Goal: Information Seeking & Learning: Check status

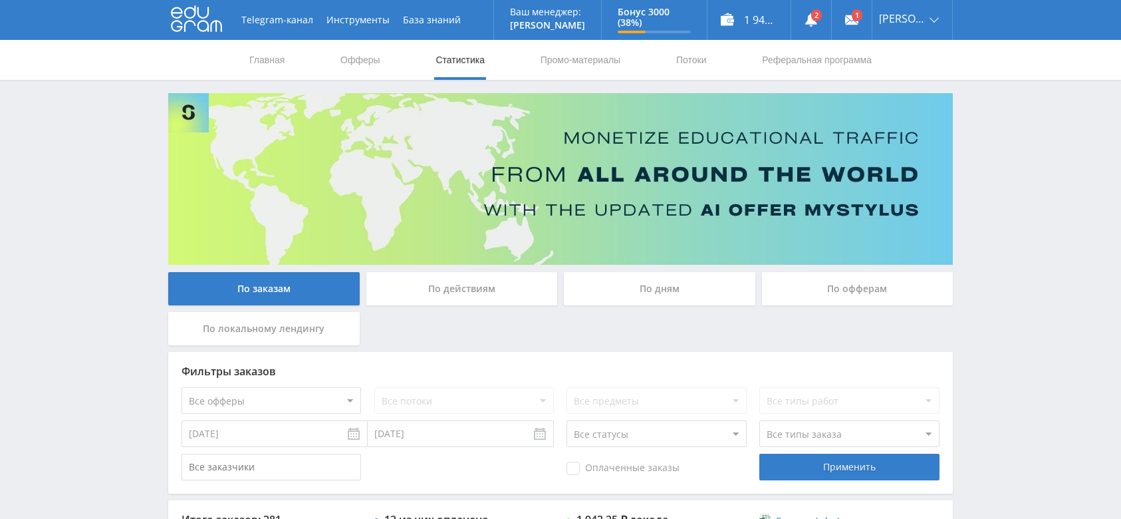
scroll to position [177, 0]
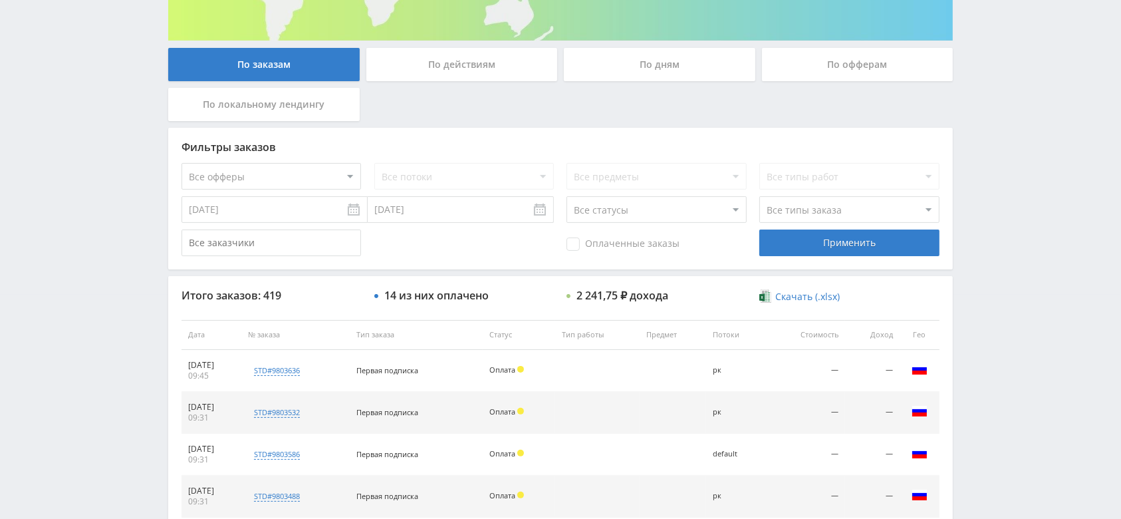
scroll to position [241, 0]
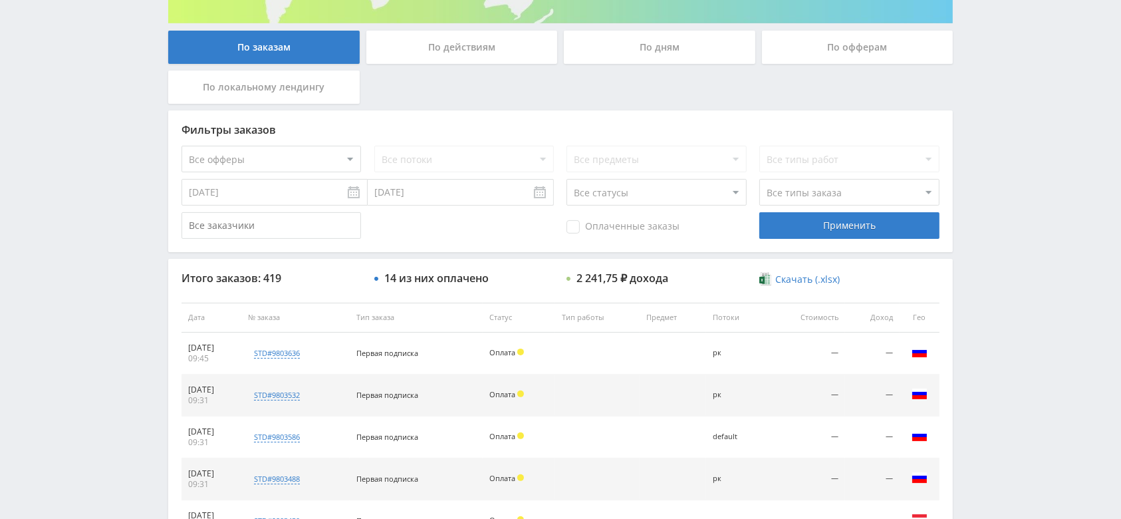
click at [631, 187] on select "Все статусы В аукционе В работе На гарантии Завершен Возврат Черновик" at bounding box center [656, 192] width 180 height 27
select select "3"
click at [566, 179] on select "Все статусы В аукционе В работе На гарантии Завершен Возврат Черновик" at bounding box center [656, 192] width 180 height 27
click at [816, 229] on div "Применить" at bounding box center [849, 225] width 180 height 27
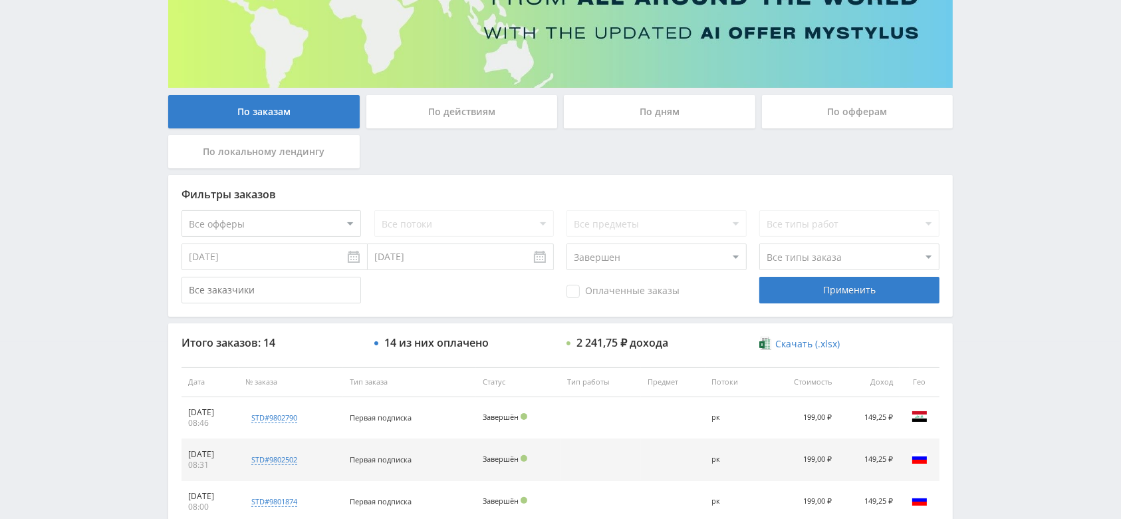
scroll to position [0, 0]
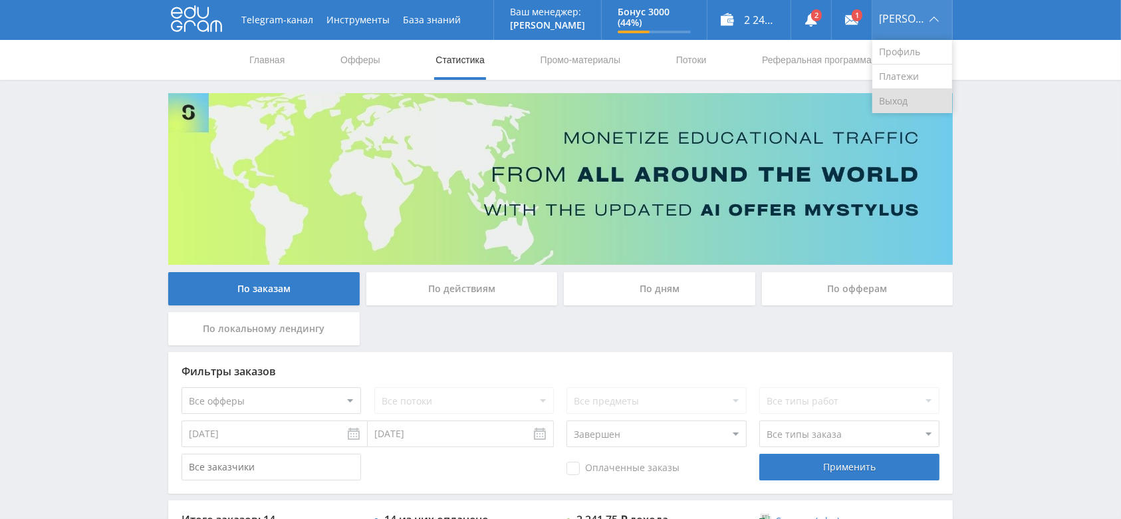
drag, startPoint x: 915, startPoint y: 96, endPoint x: 904, endPoint y: 94, distance: 11.0
click at [915, 98] on link "Выход" at bounding box center [912, 101] width 80 height 24
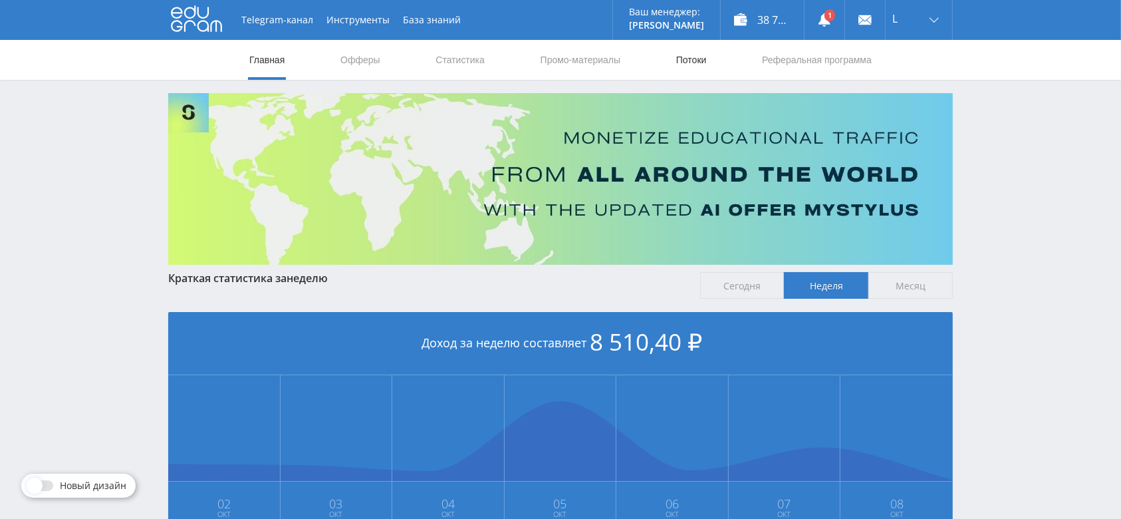
click at [684, 55] on link "Потоки" at bounding box center [691, 60] width 33 height 40
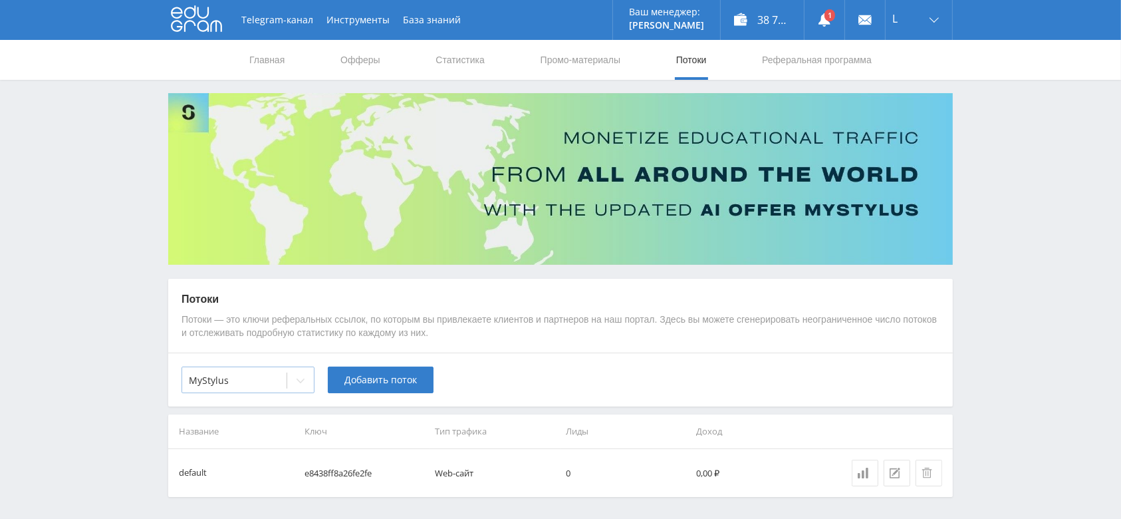
click at [296, 382] on icon at bounding box center [300, 380] width 11 height 11
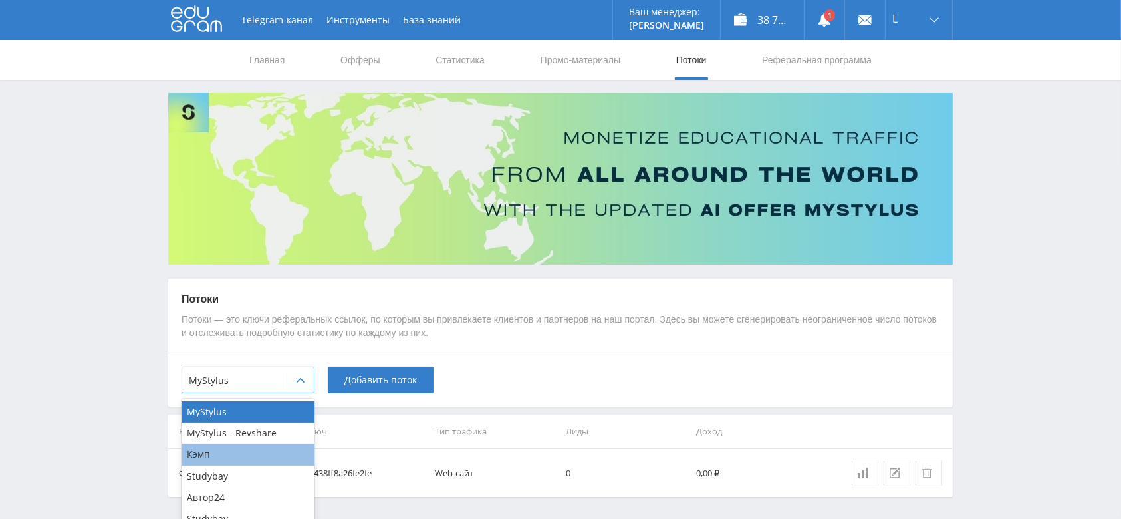
click at [259, 455] on div "Кэмп" at bounding box center [247, 453] width 133 height 21
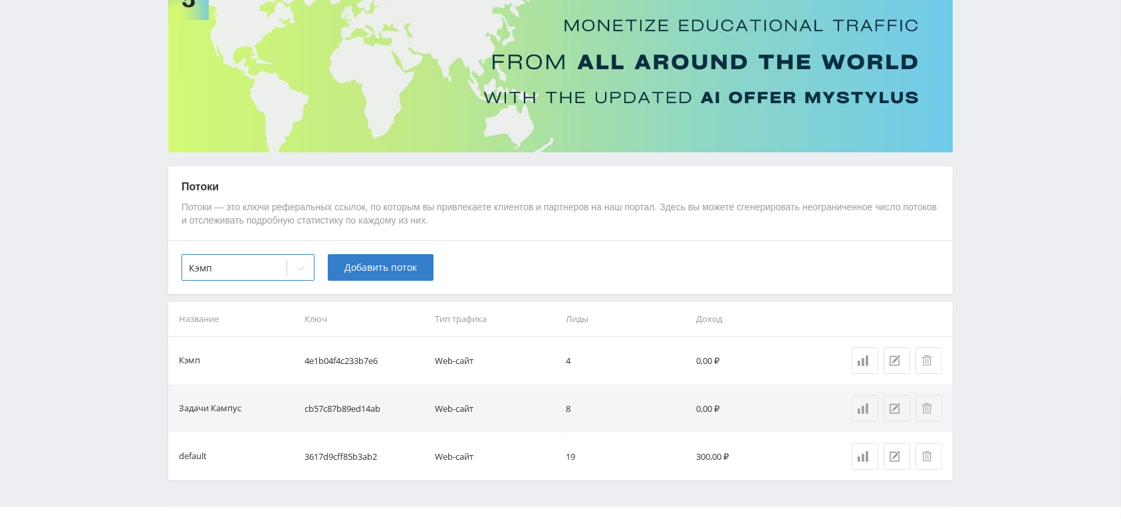
scroll to position [139, 0]
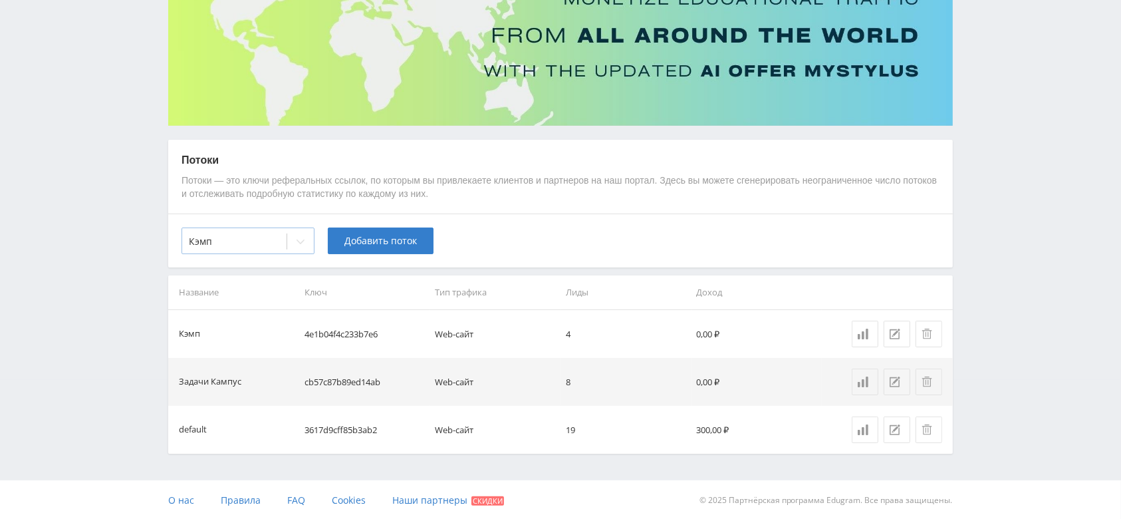
click at [297, 243] on icon at bounding box center [300, 241] width 11 height 11
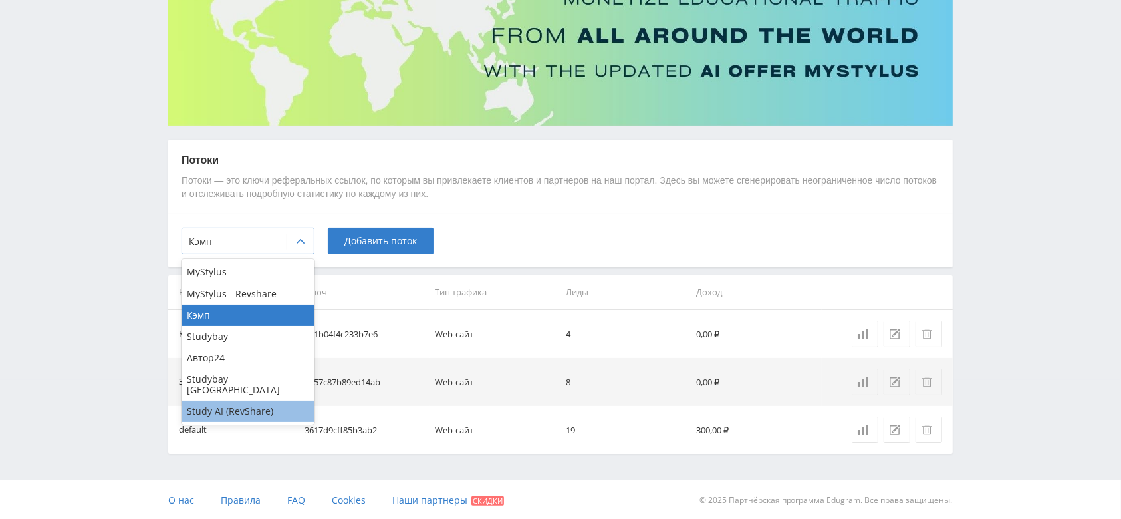
click at [260, 403] on div "Study AI (RevShare)" at bounding box center [247, 410] width 133 height 21
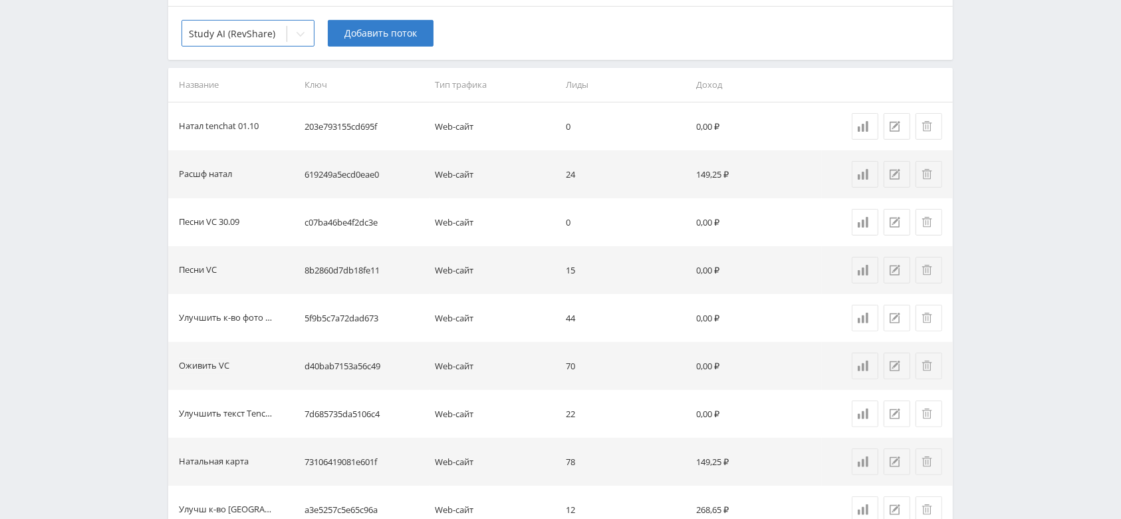
scroll to position [0, 0]
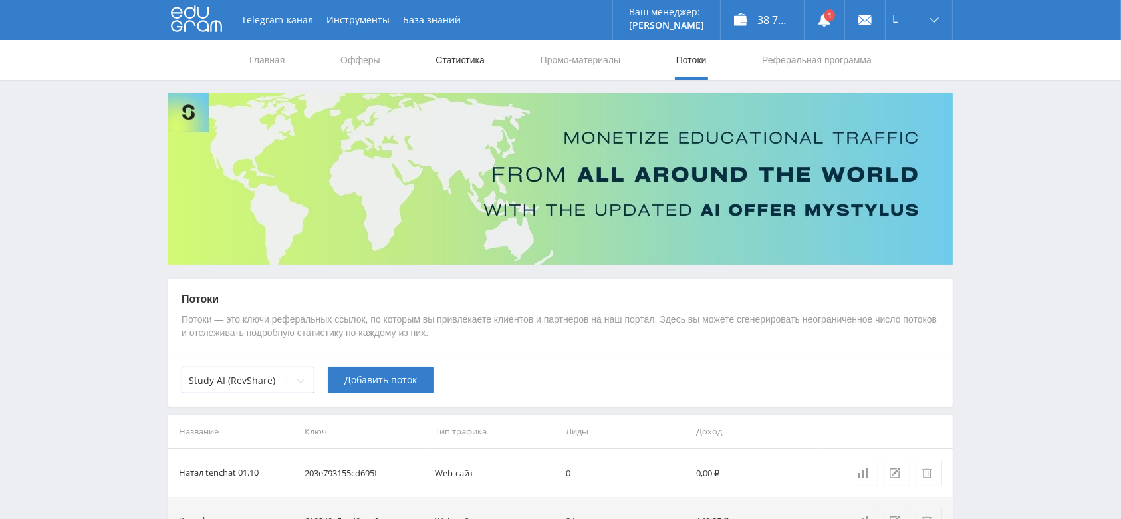
click at [452, 66] on link "Статистика" at bounding box center [460, 60] width 52 height 40
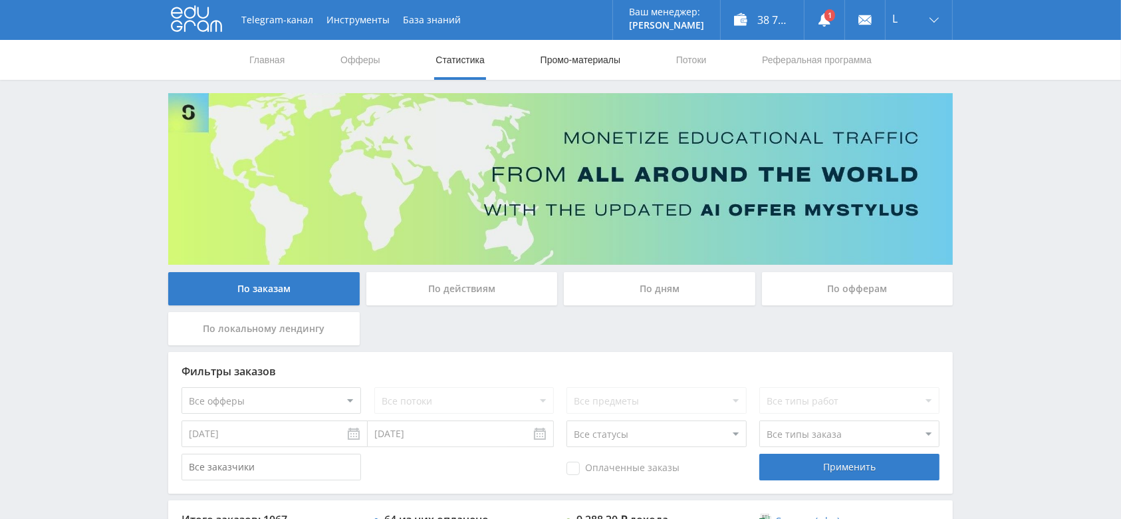
click at [614, 60] on link "Промо-материалы" at bounding box center [580, 60] width 82 height 40
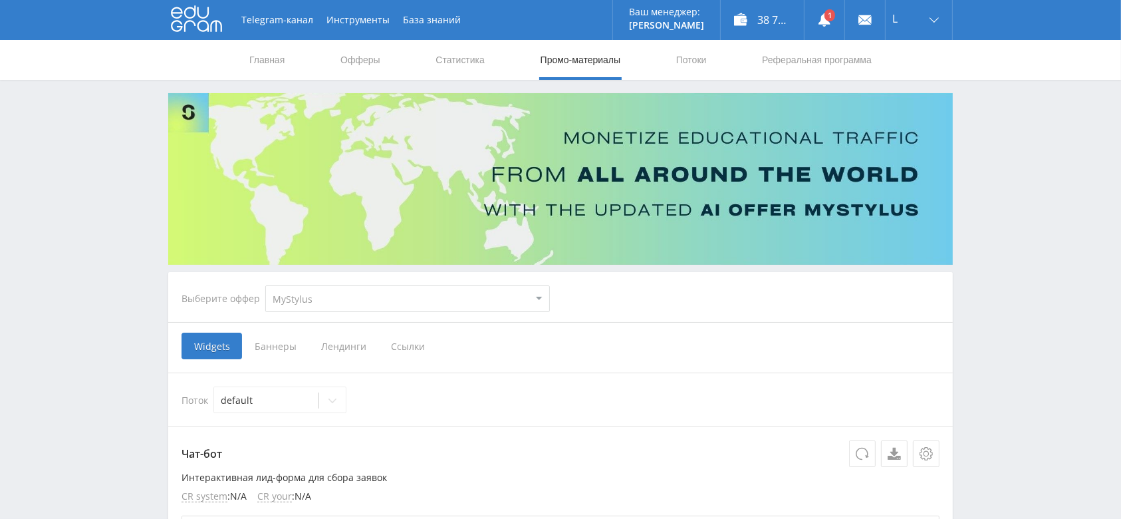
click at [394, 346] on span "Ссылки" at bounding box center [407, 345] width 59 height 27
click at [0, 0] on input "Ссылки" at bounding box center [0, 0] width 0 height 0
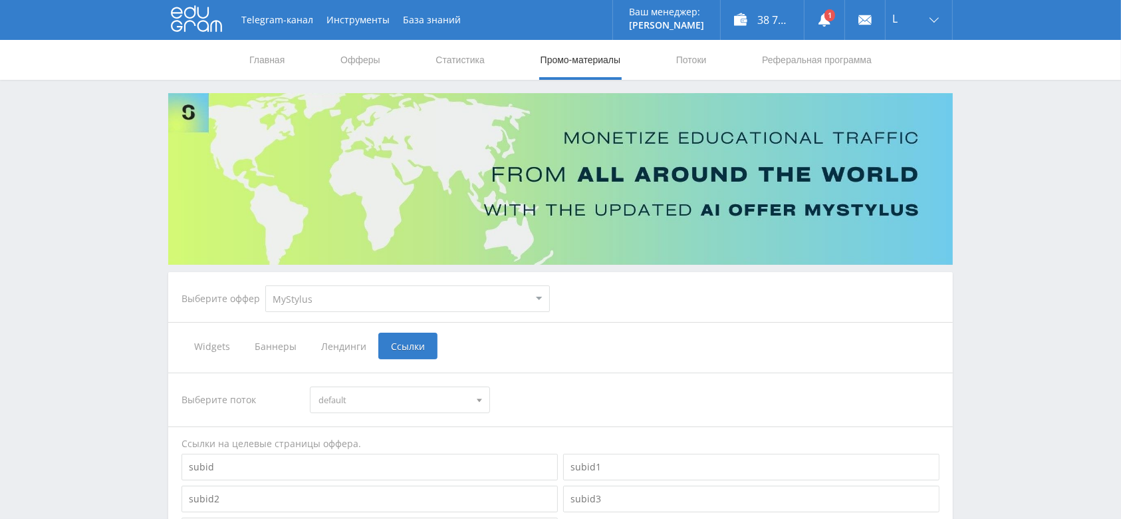
click at [402, 295] on select "MyStylus MyStylus - Revshare Кэмп Studybay Автор24 Studybay Brazil Study AI (Re…" at bounding box center [407, 298] width 285 height 27
select select "376"
click at [265, 285] on select "MyStylus MyStylus - Revshare Кэмп Studybay Автор24 Studybay Brazil Study AI (Re…" at bounding box center [407, 298] width 285 height 27
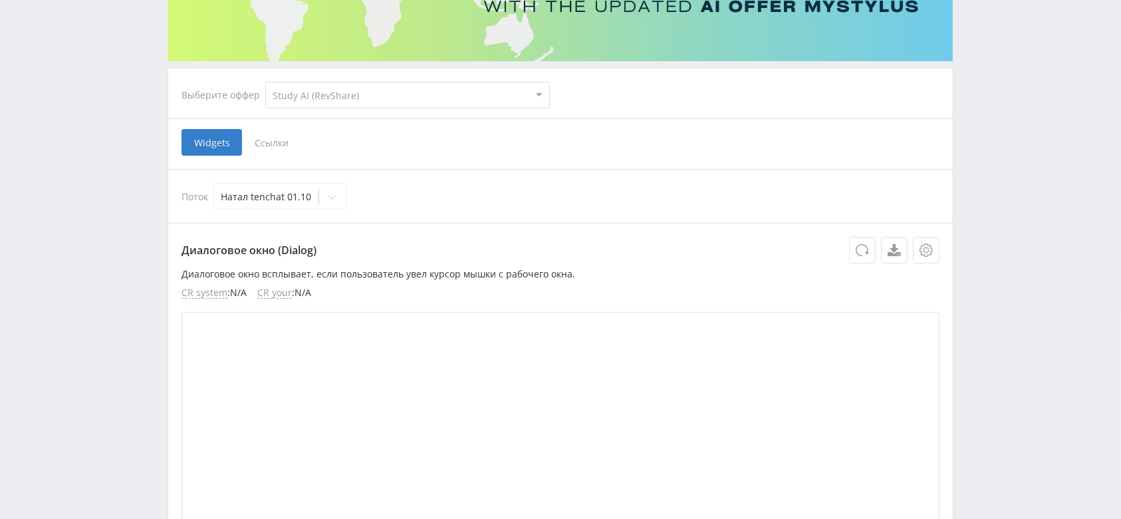
scroll to position [177, 0]
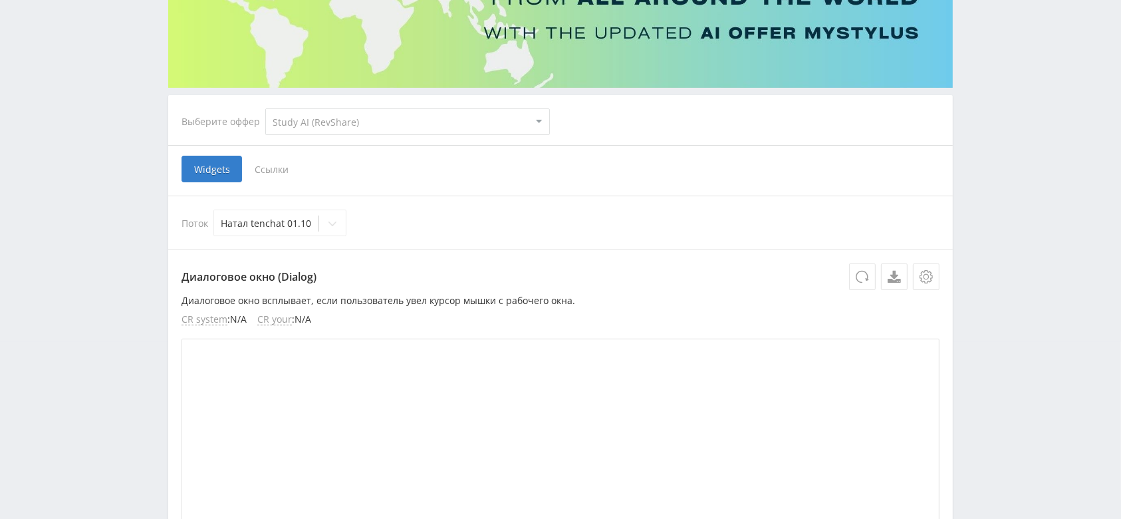
click at [277, 176] on span "Ссылки" at bounding box center [271, 169] width 59 height 27
click at [0, 0] on input "Ссылки" at bounding box center [0, 0] width 0 height 0
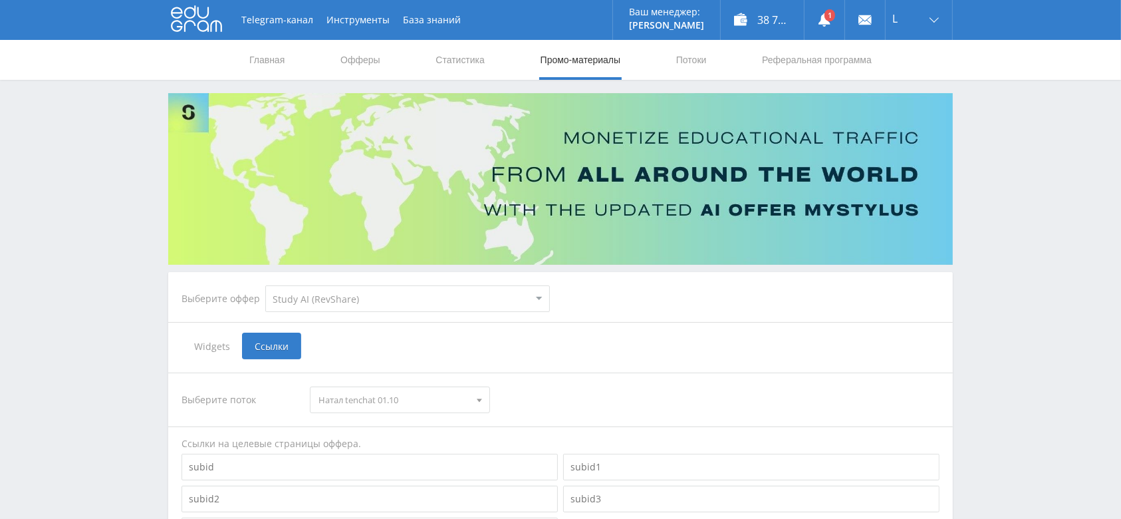
click at [393, 300] on select "MyStylus MyStylus - Revshare Кэмп Studybay Автор24 Studybay Brazil Study AI (Re…" at bounding box center [407, 298] width 285 height 27
select select "340"
click at [265, 285] on select "MyStylus MyStylus - Revshare Кэмп Studybay Автор24 Studybay Brazil Study AI (Re…" at bounding box center [407, 298] width 285 height 27
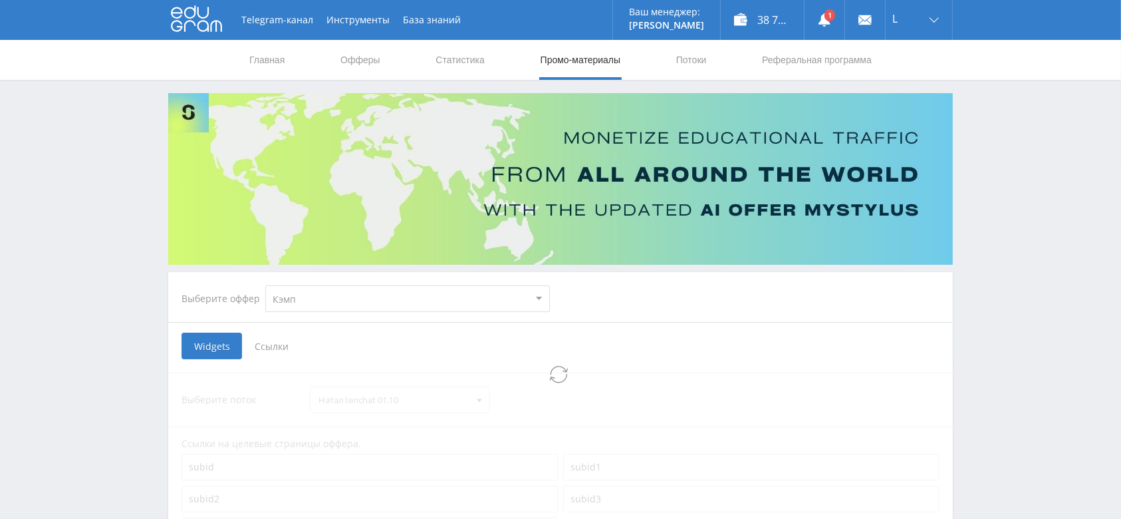
select select "340"
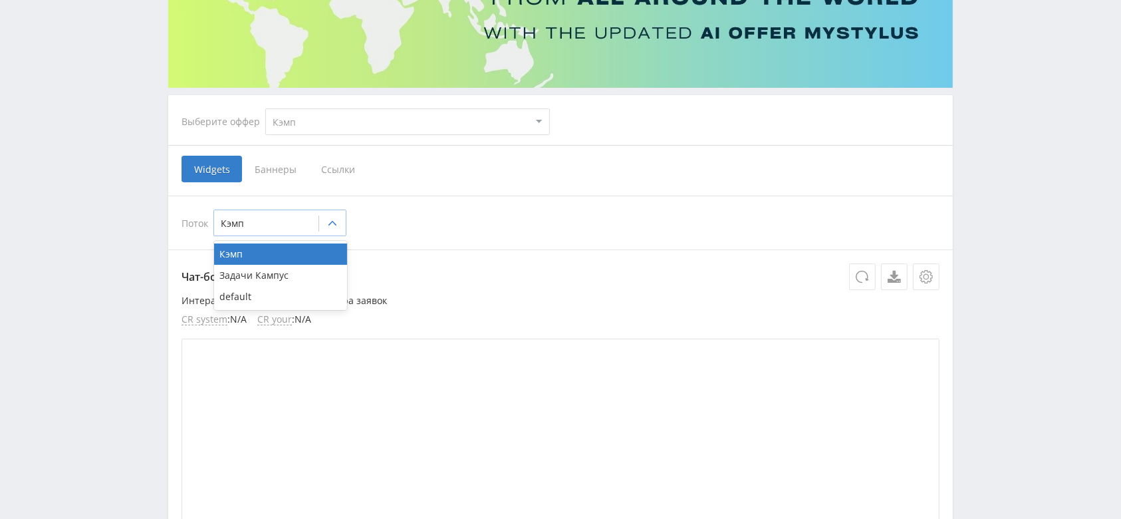
click at [335, 226] on icon at bounding box center [332, 223] width 11 height 11
click at [515, 198] on div "Поток 3 results available. Use Up and Down to choose options, press Enter to se…" at bounding box center [560, 222] width 784 height 54
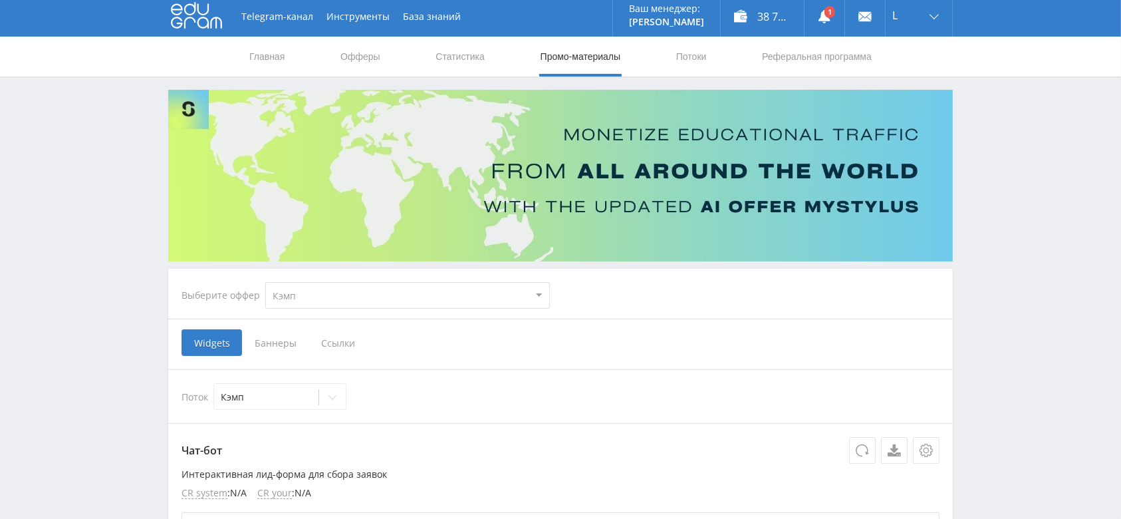
scroll to position [0, 0]
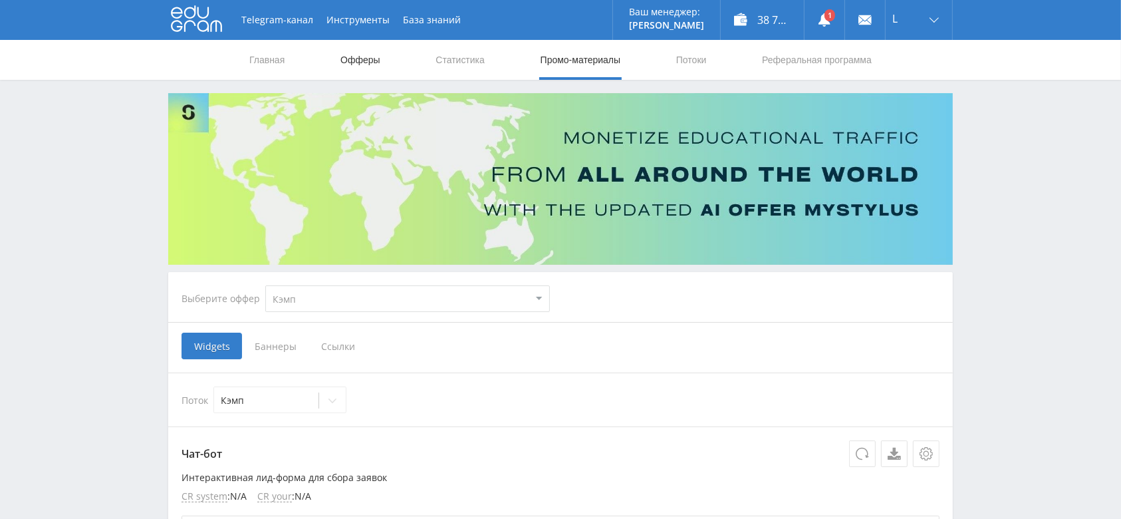
click at [367, 66] on link "Офферы" at bounding box center [360, 60] width 43 height 40
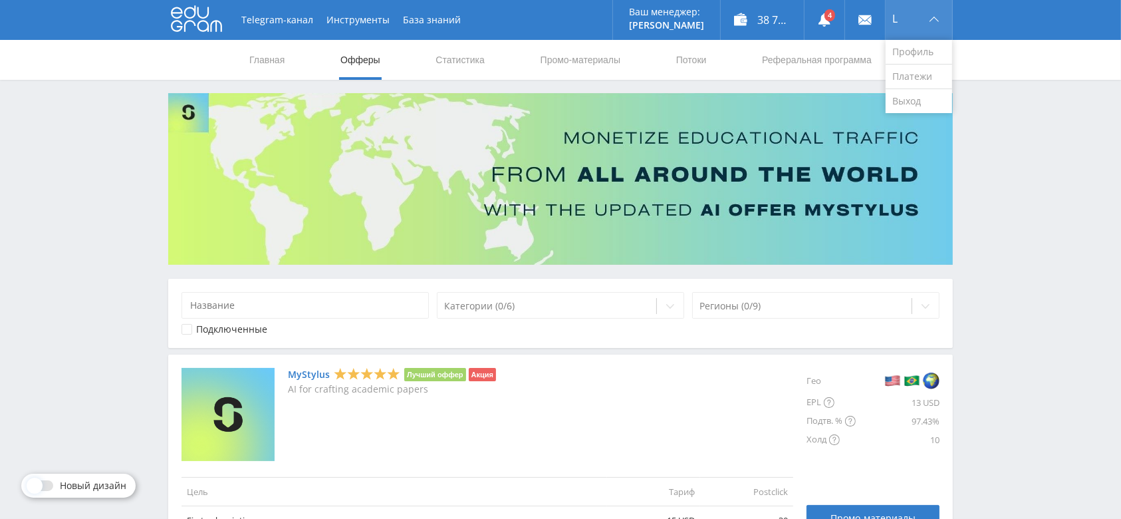
click at [923, 30] on div "L" at bounding box center [919, 20] width 66 height 40
click at [907, 110] on link "Выход" at bounding box center [919, 101] width 66 height 24
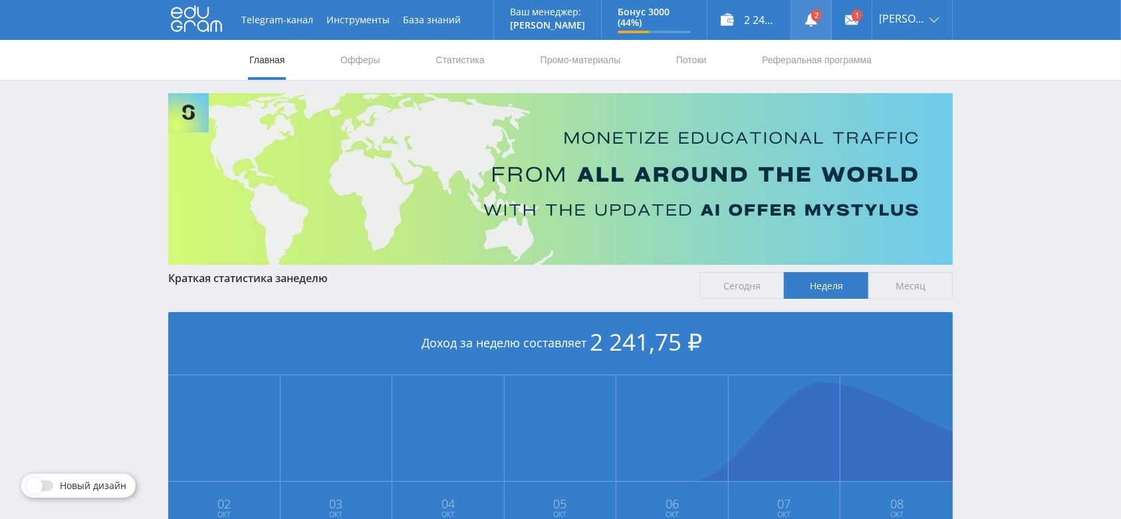
click at [831, 20] on link at bounding box center [811, 20] width 40 height 40
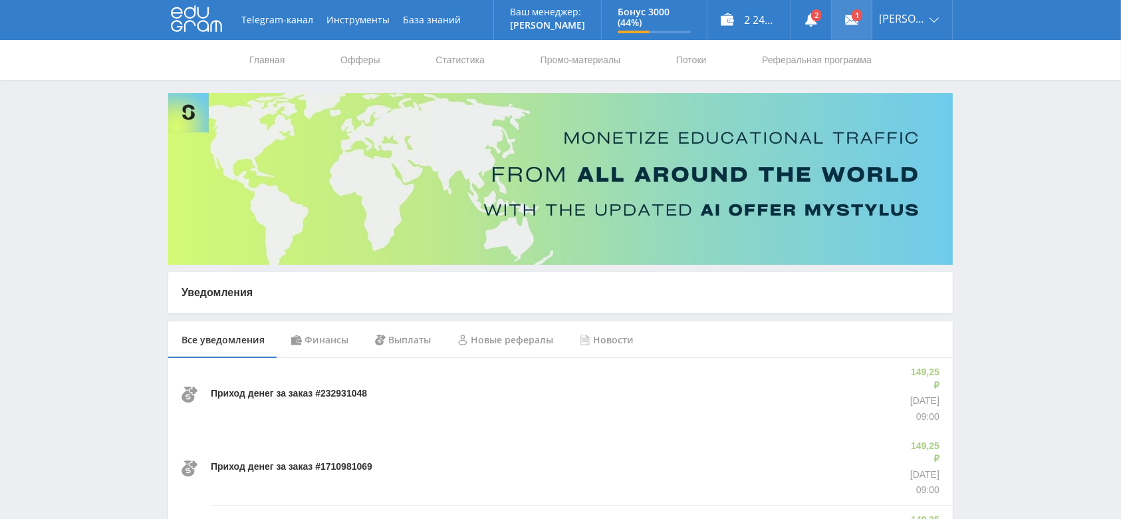
click at [856, 25] on link at bounding box center [852, 20] width 40 height 40
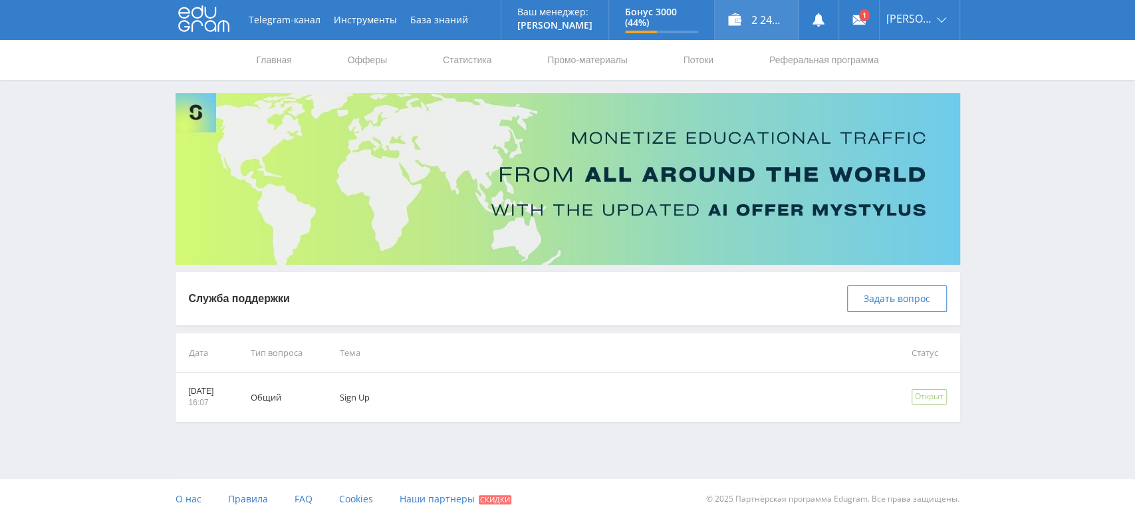
click at [765, 15] on div "2 241,75 ₽" at bounding box center [756, 20] width 83 height 40
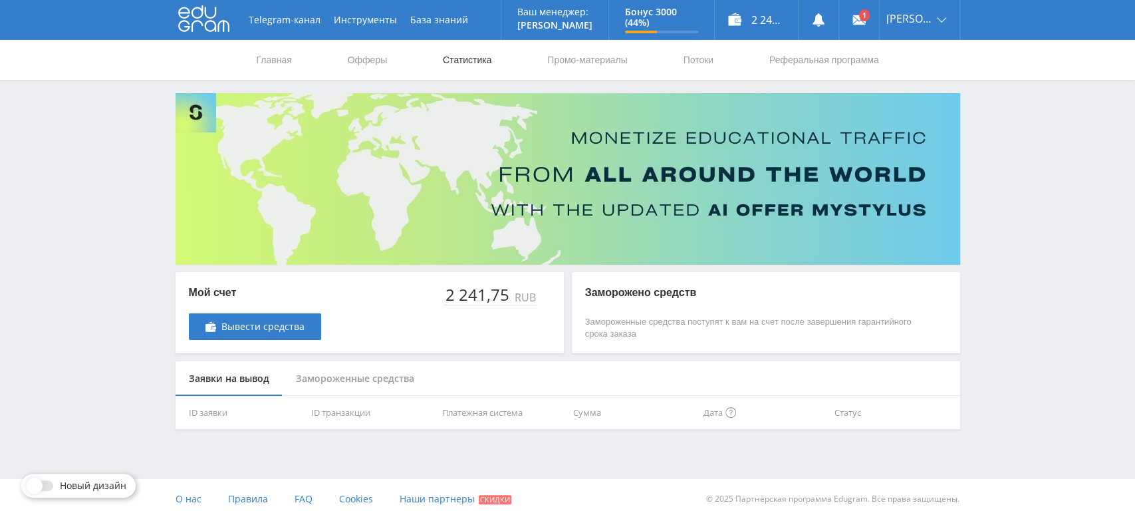
click at [487, 57] on link "Статистика" at bounding box center [467, 60] width 52 height 40
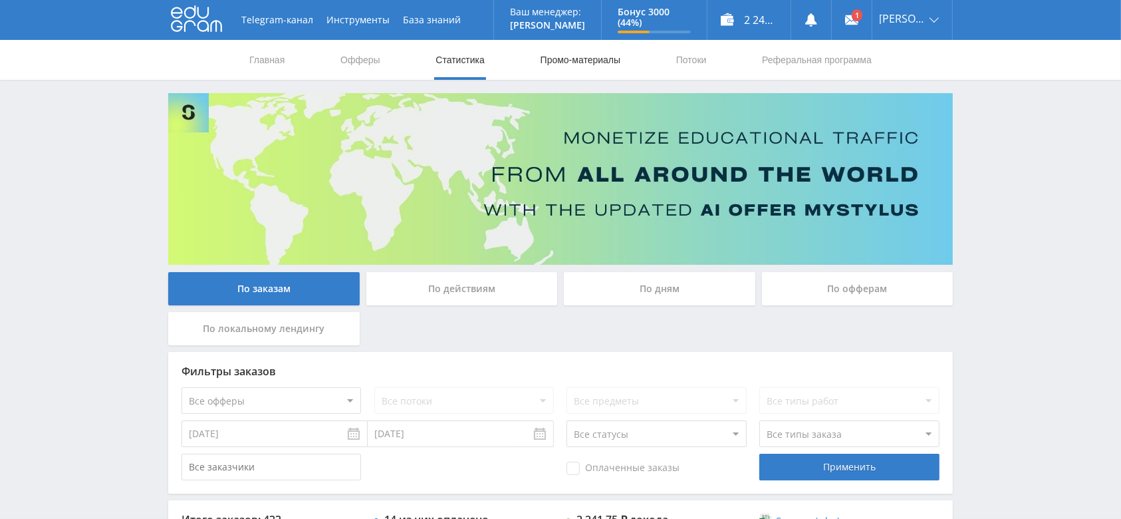
click at [548, 55] on link "Промо-материалы" at bounding box center [580, 60] width 82 height 40
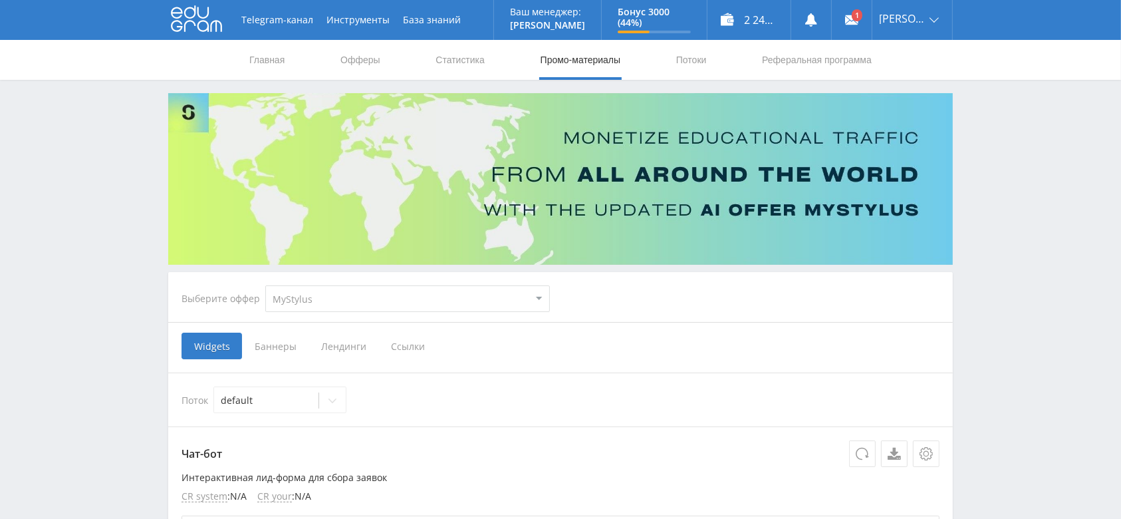
click at [414, 344] on span "Ссылки" at bounding box center [407, 345] width 59 height 27
click at [0, 0] on input "Ссылки" at bounding box center [0, 0] width 0 height 0
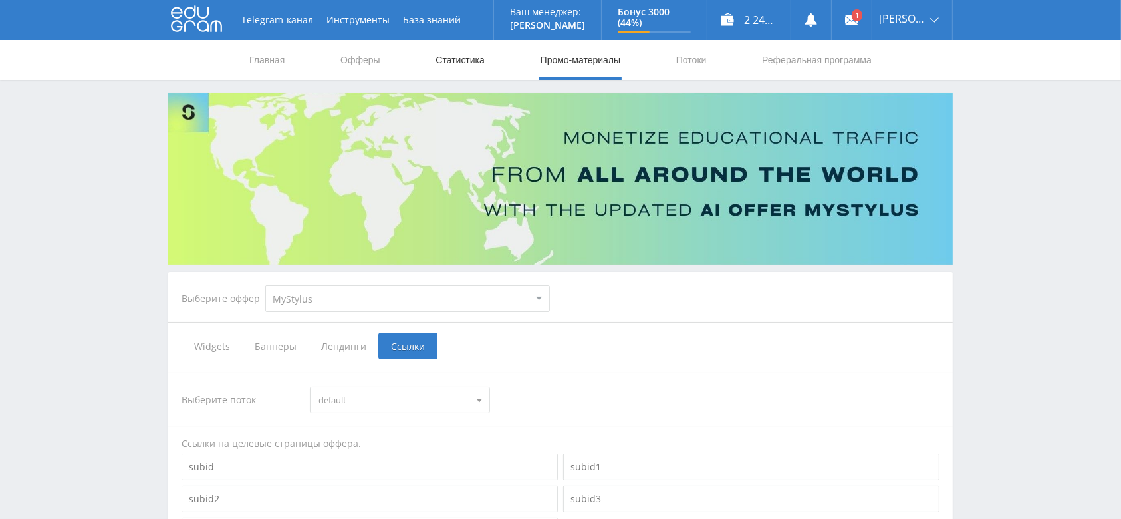
click at [451, 72] on link "Статистика" at bounding box center [460, 60] width 52 height 40
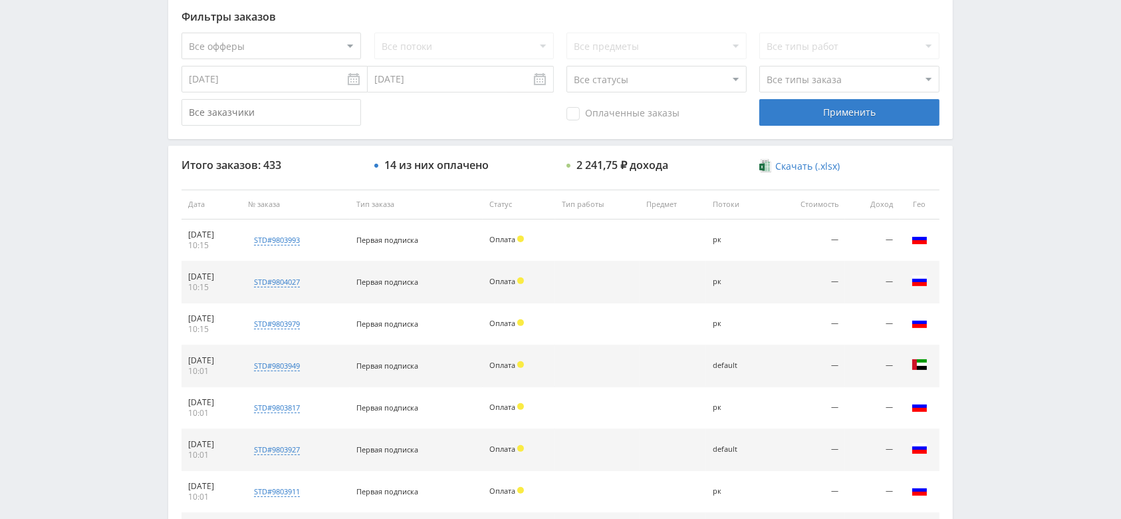
scroll to position [596, 0]
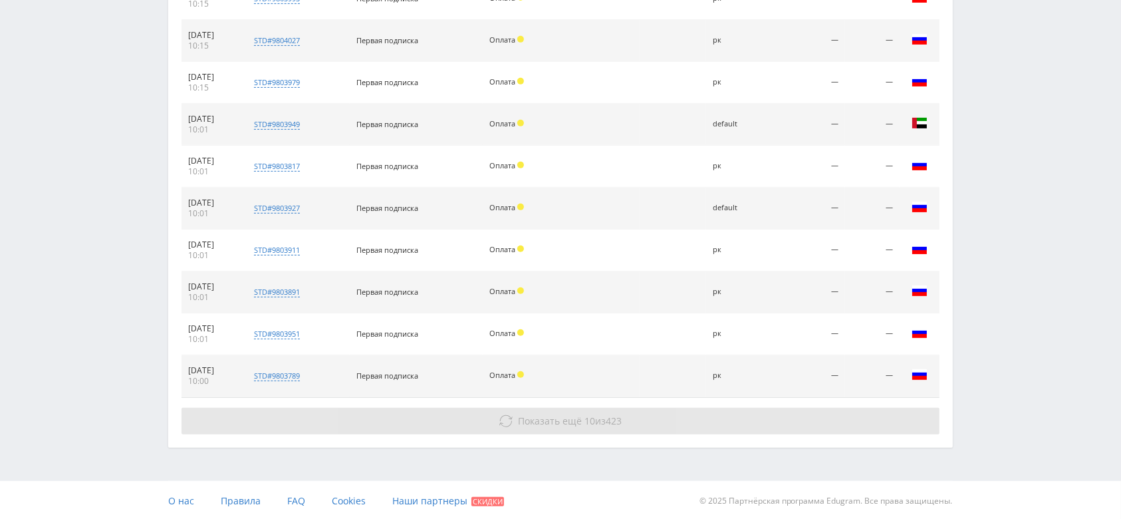
click at [585, 418] on span "10" at bounding box center [590, 420] width 11 height 13
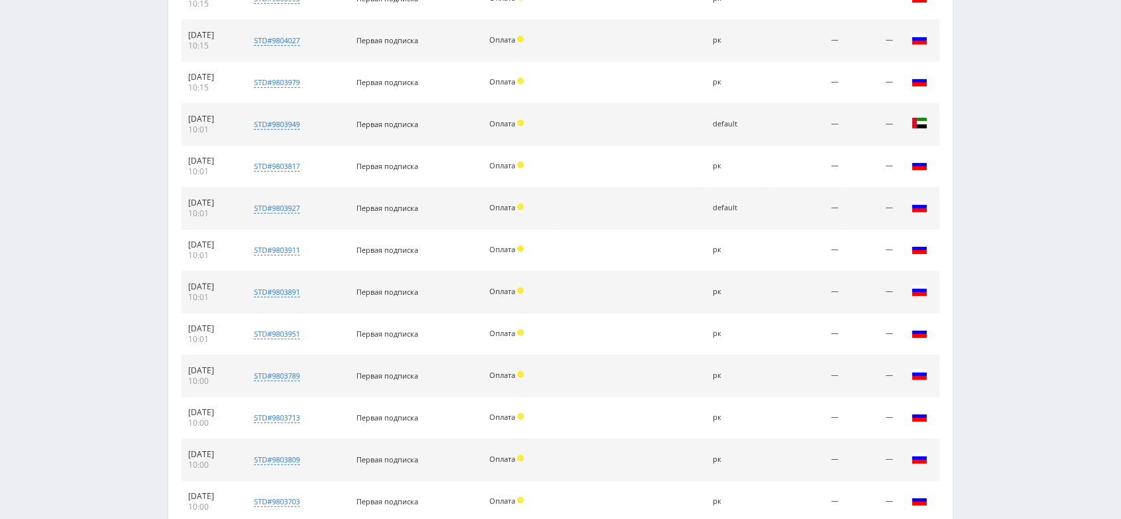
scroll to position [0, 0]
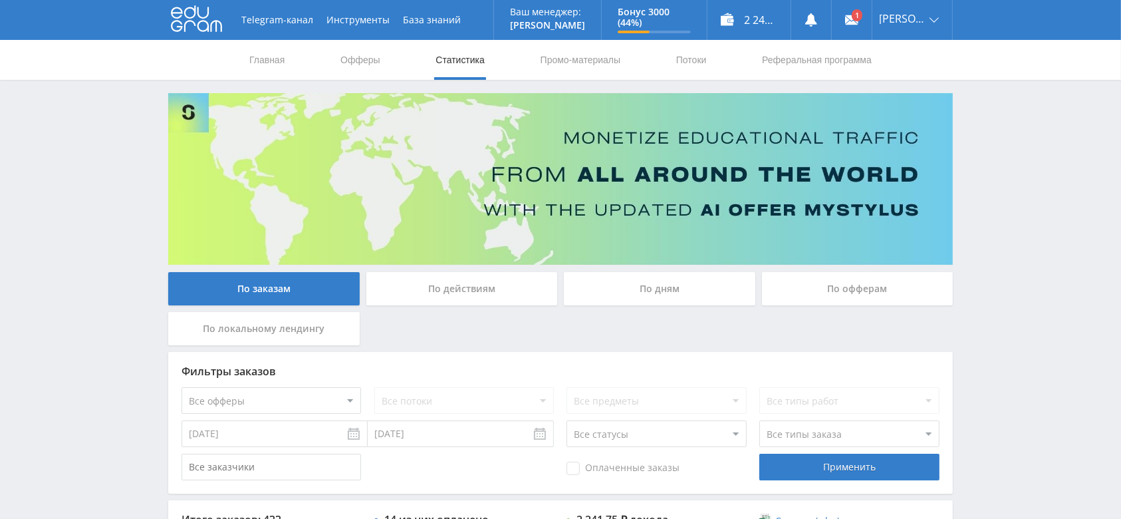
click at [638, 436] on select "Все статусы В аукционе В работе На гарантии Завершен Возврат Черновик" at bounding box center [656, 433] width 180 height 27
select select "3"
click at [566, 420] on select "Все статусы В аукционе В работе На гарантии Завершен Возврат Черновик" at bounding box center [656, 433] width 180 height 27
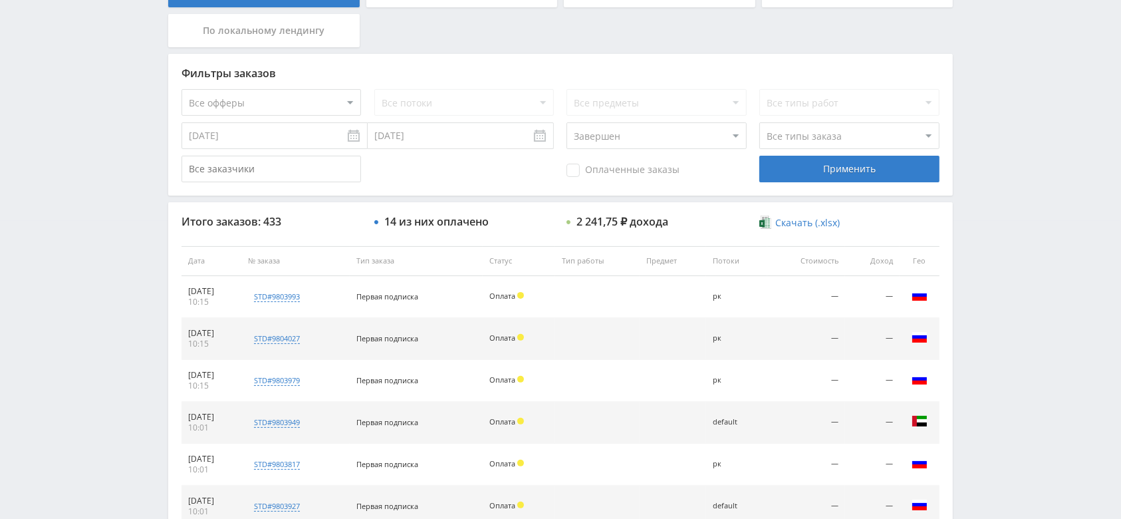
scroll to position [354, 0]
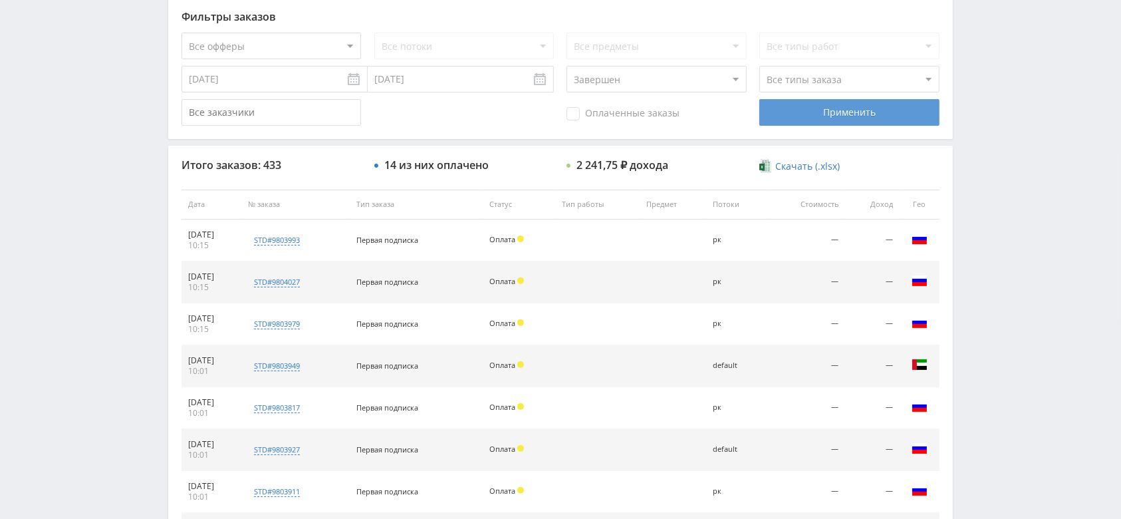
click at [845, 119] on div "Применить" at bounding box center [849, 112] width 180 height 27
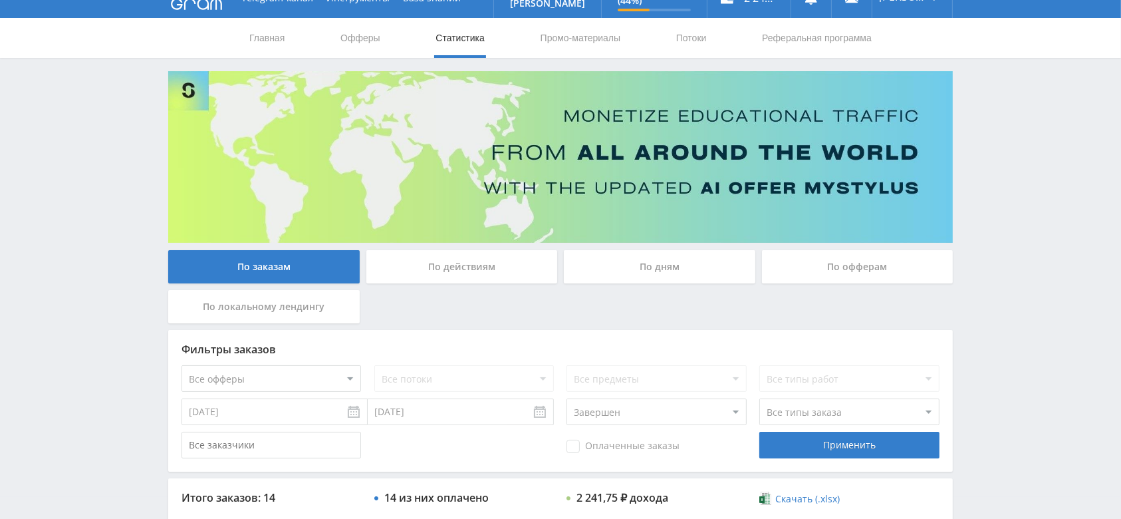
scroll to position [0, 0]
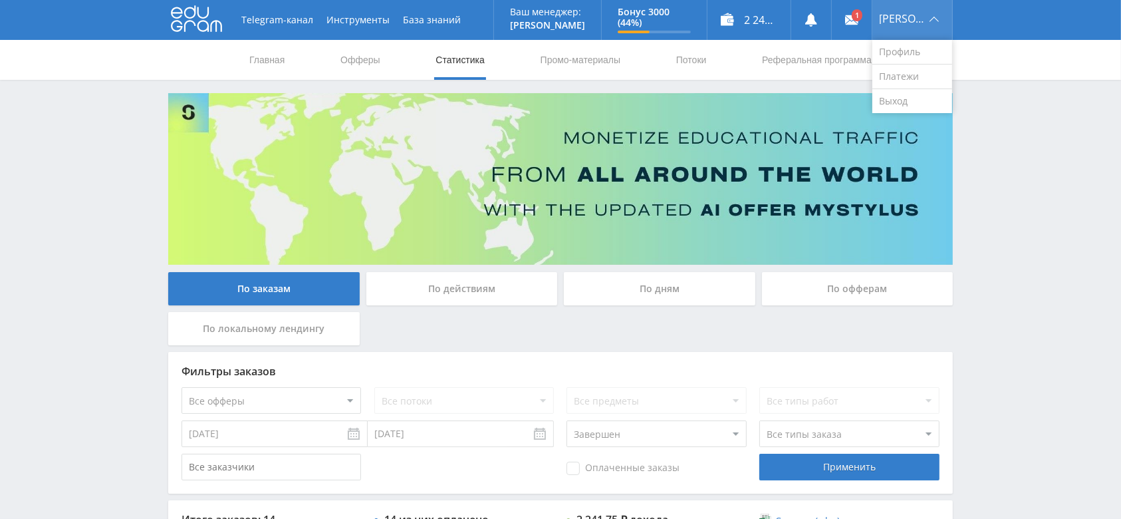
click at [917, 13] on div "[PERSON_NAME]" at bounding box center [912, 20] width 80 height 40
click at [919, 103] on link "Выход" at bounding box center [912, 101] width 80 height 24
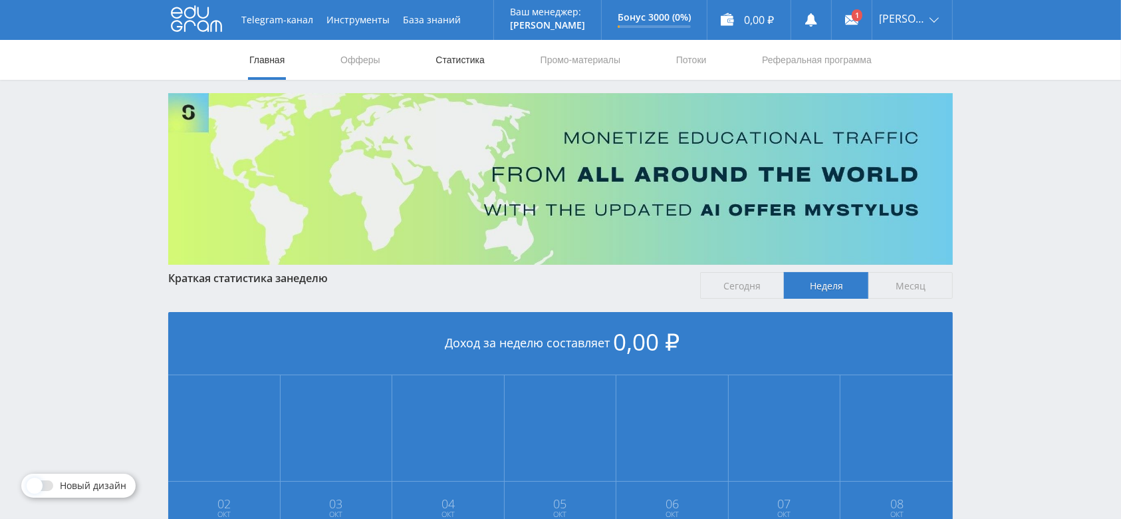
click at [478, 59] on link "Статистика" at bounding box center [460, 60] width 52 height 40
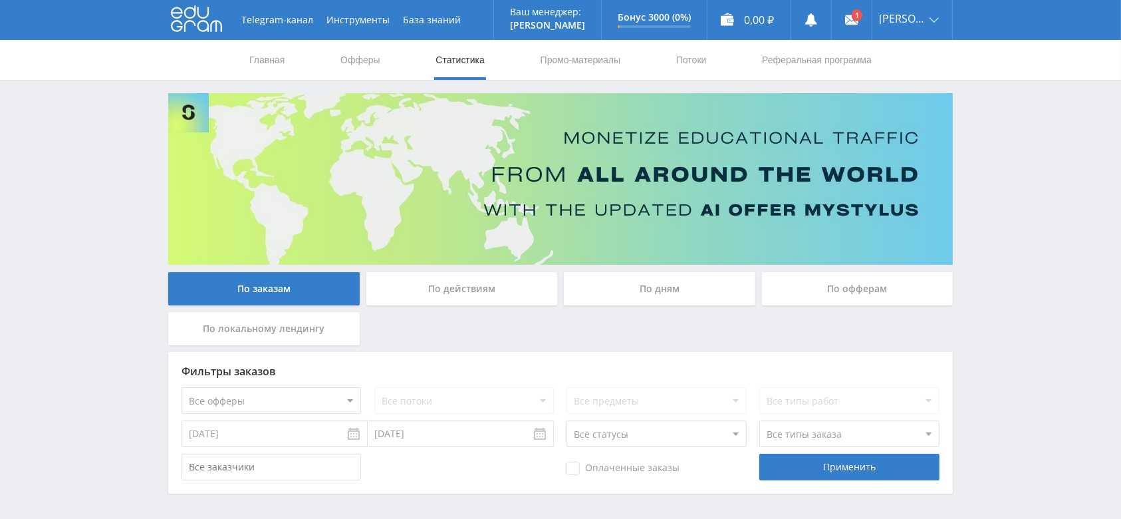
scroll to position [48, 0]
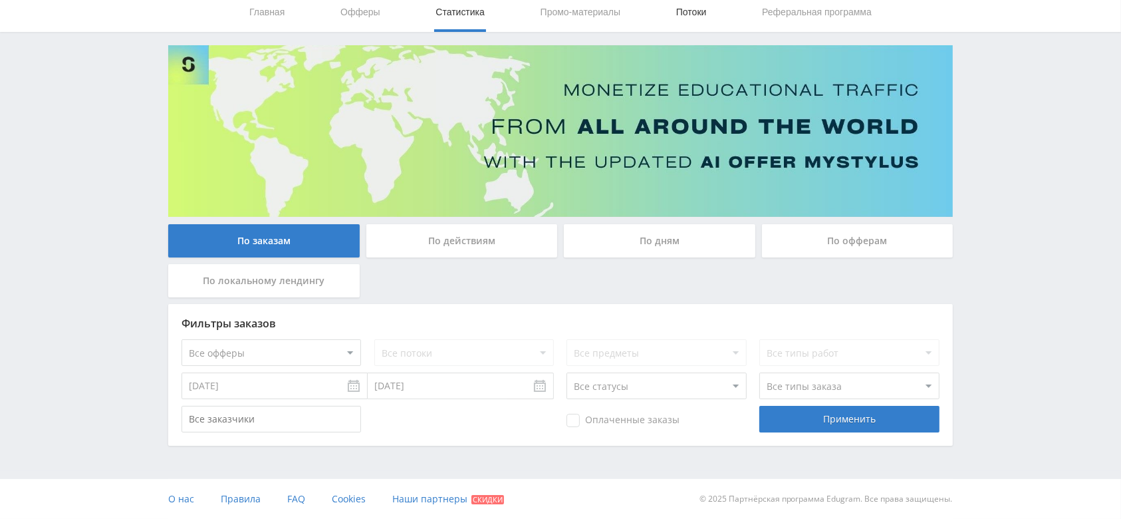
click at [701, 6] on link "Потоки" at bounding box center [691, 12] width 33 height 40
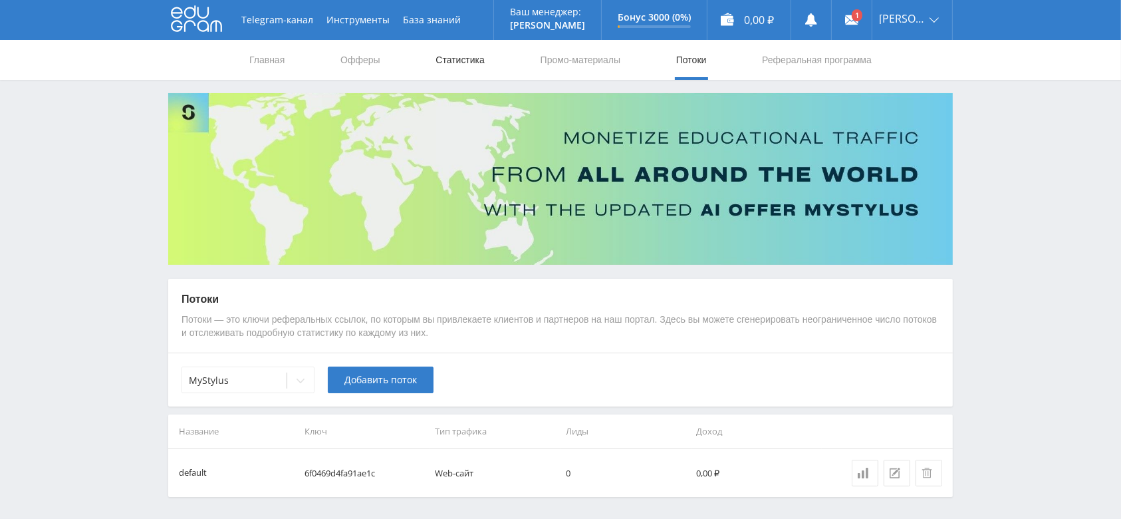
click at [465, 45] on link "Статистика" at bounding box center [460, 60] width 52 height 40
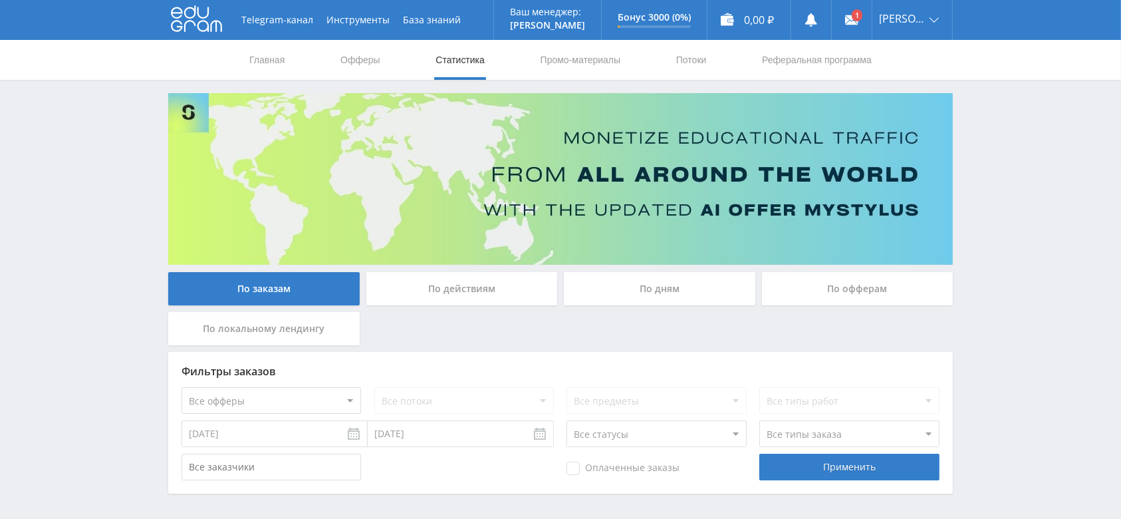
click at [309, 391] on select "Все офферы MyStylus MyStylus - Revshare Кэмп Studybay Автор24 Studybay [GEOGRAP…" at bounding box center [271, 400] width 180 height 27
select select "376"
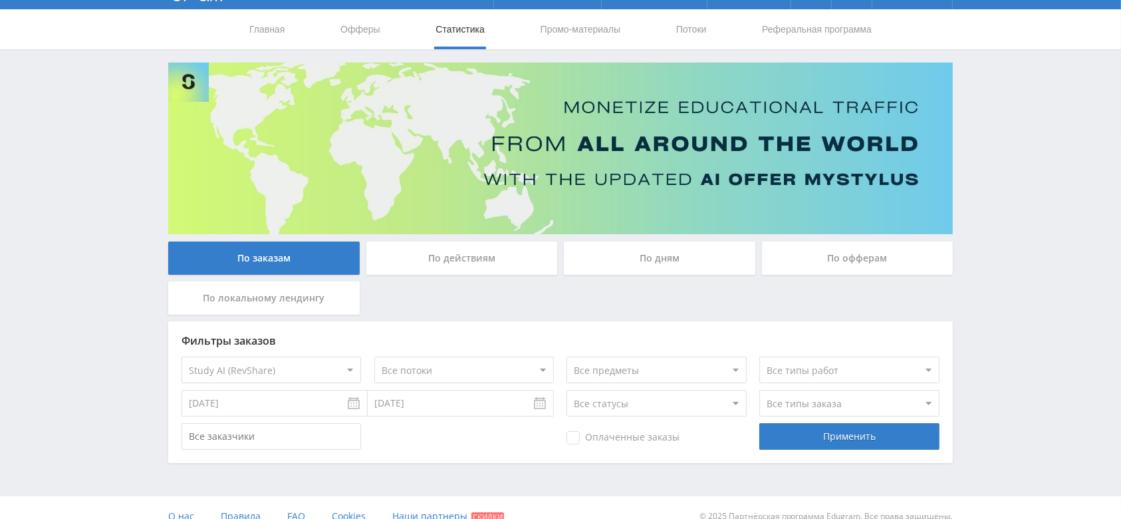
scroll to position [48, 0]
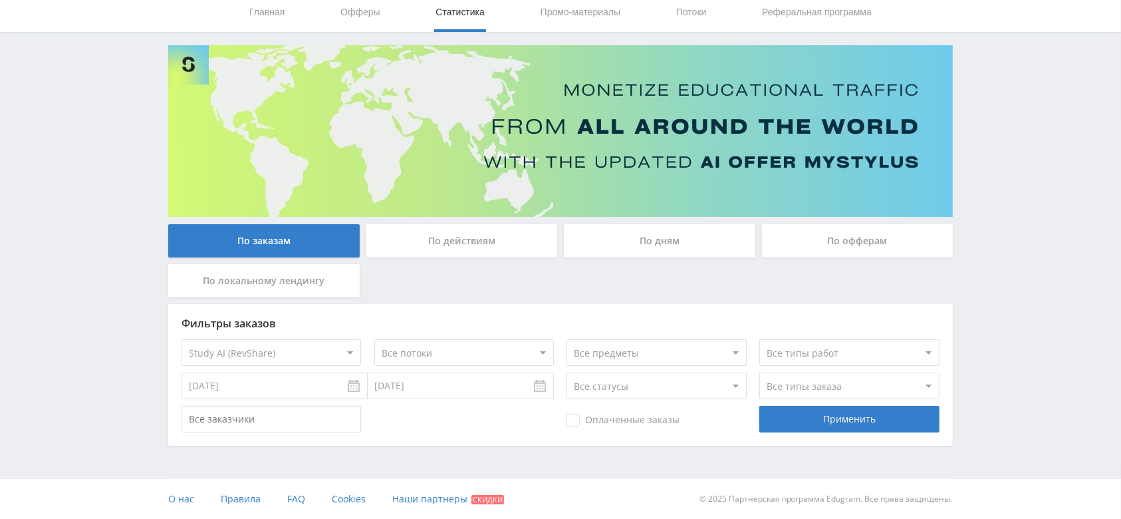
click at [798, 400] on div "Фильтры заказов Все офферы MyStylus MyStylus - Revshare Кэмп Studybay Автор24 S…" at bounding box center [560, 375] width 784 height 142
click at [800, 411] on div "Применить" at bounding box center [849, 419] width 180 height 27
